Goal: Find specific page/section: Find specific page/section

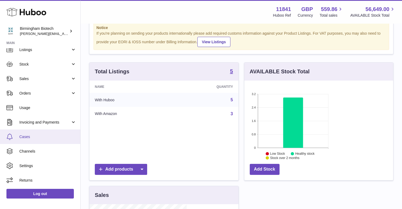
scroll to position [84, 99]
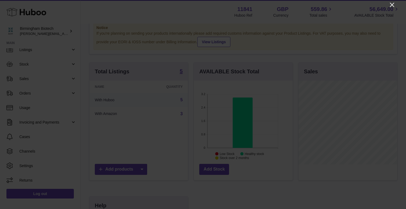
click at [392, 4] on icon "Close" at bounding box center [392, 5] width 6 height 6
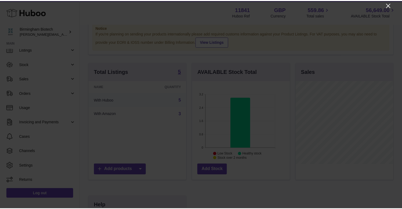
scroll to position [268352, 268338]
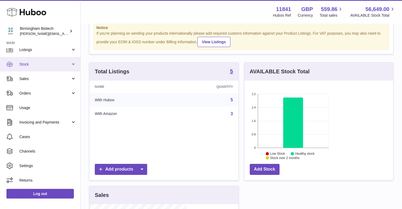
click at [72, 63] on link "Stock" at bounding box center [40, 64] width 80 height 14
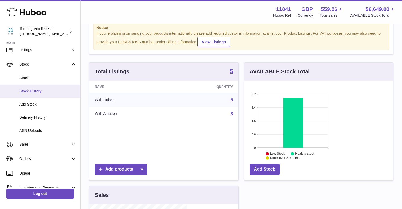
click at [28, 92] on span "Stock History" at bounding box center [47, 91] width 57 height 5
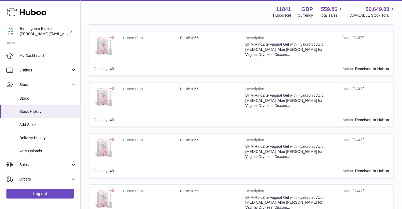
scroll to position [322, 0]
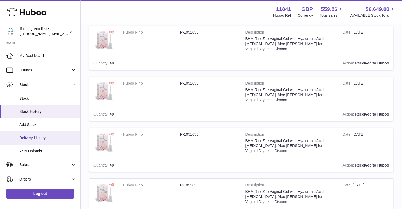
click at [33, 136] on span "Delivery History" at bounding box center [47, 137] width 57 height 5
